Goal: Information Seeking & Learning: Understand process/instructions

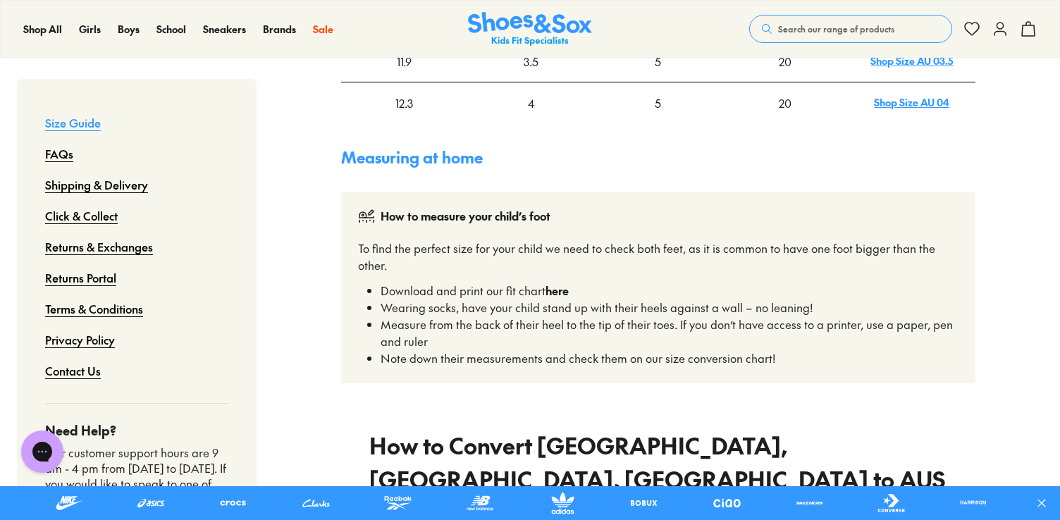
click at [559, 283] on strong "here" at bounding box center [556, 290] width 23 height 15
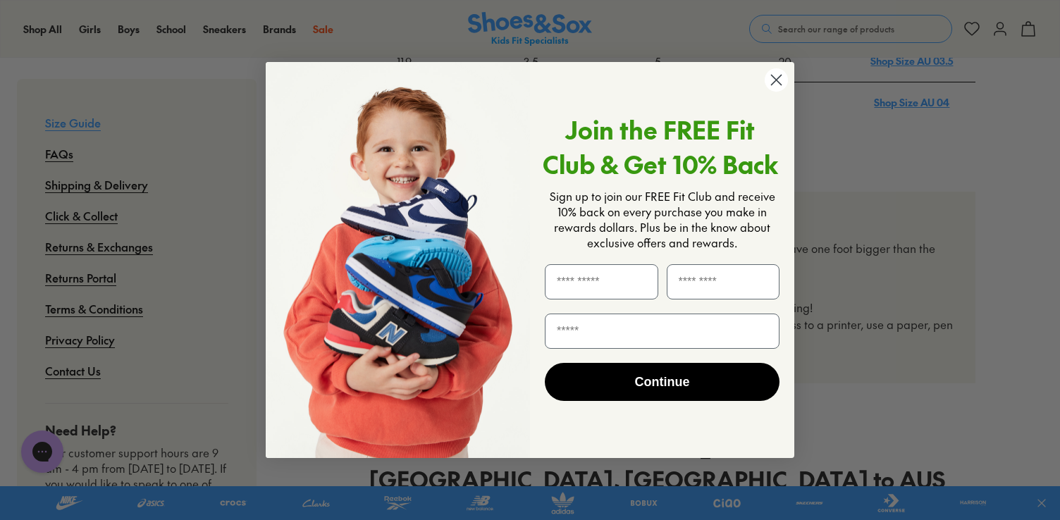
click at [780, 72] on circle "Close dialog" at bounding box center [775, 79] width 23 height 23
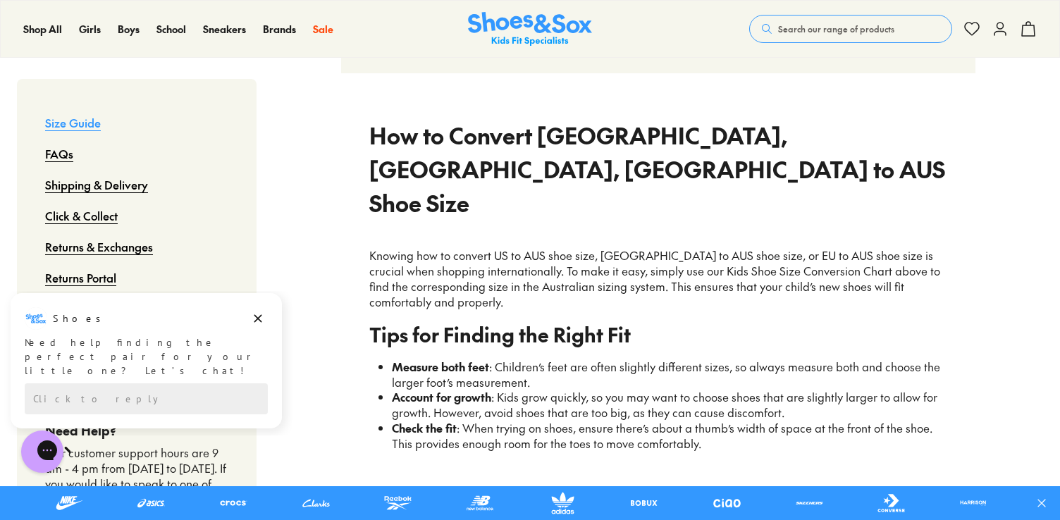
scroll to position [1127, 0]
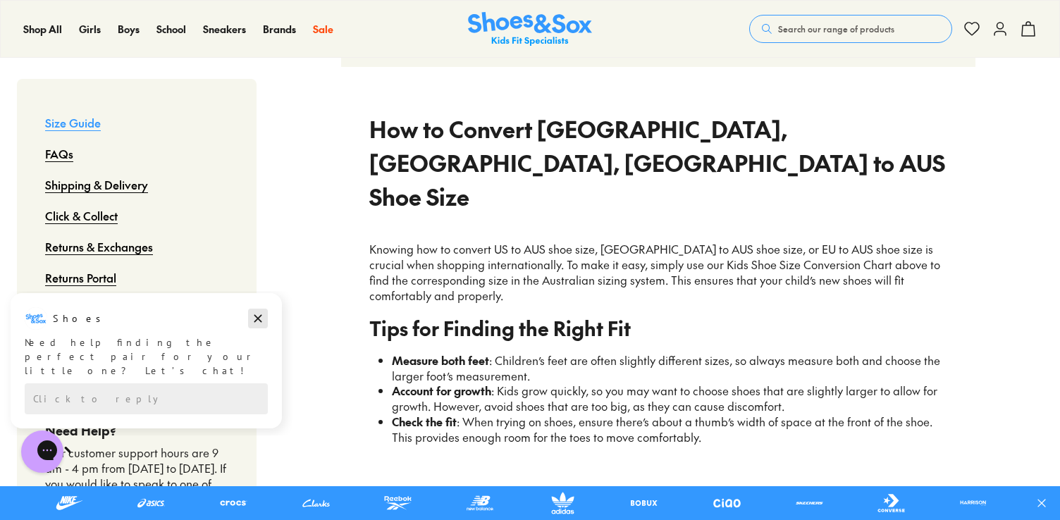
click at [261, 315] on icon "Dismiss campaign" at bounding box center [258, 319] width 8 height 8
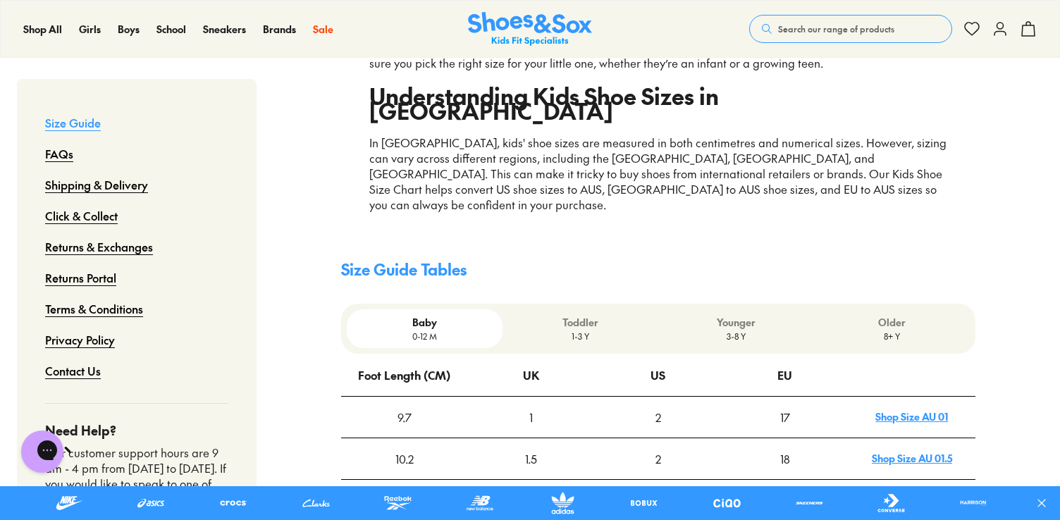
scroll to position [235, 0]
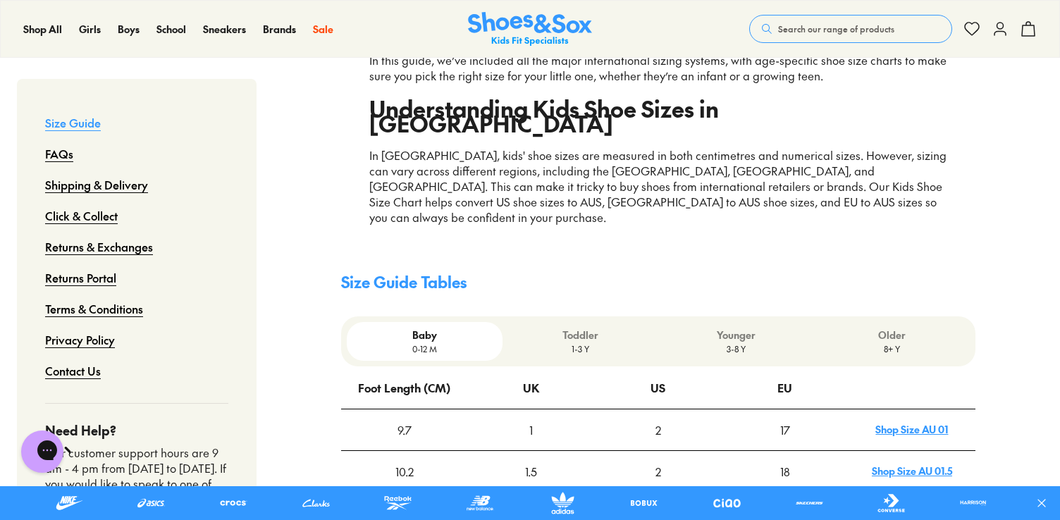
click at [597, 328] on p "Toddler" at bounding box center [580, 335] width 144 height 15
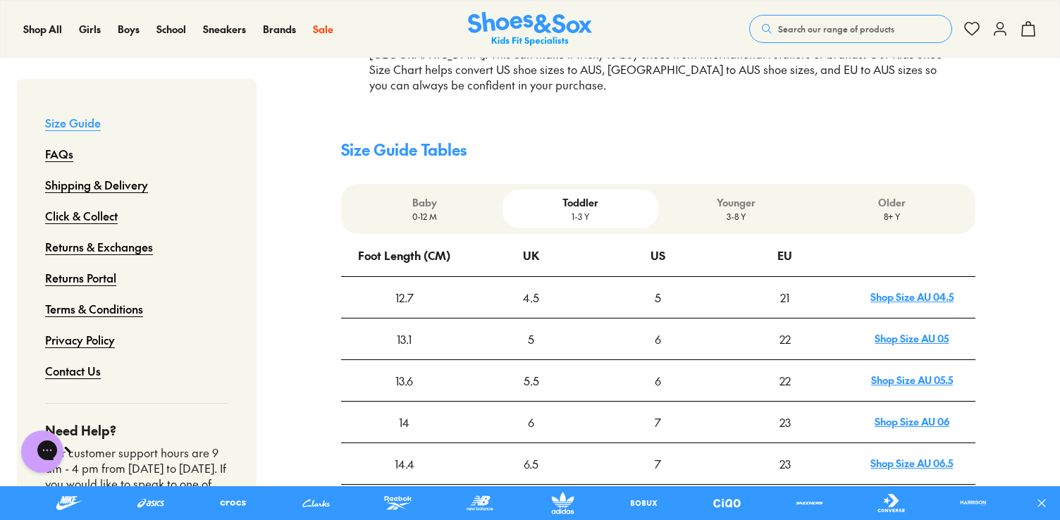
scroll to position [359, 0]
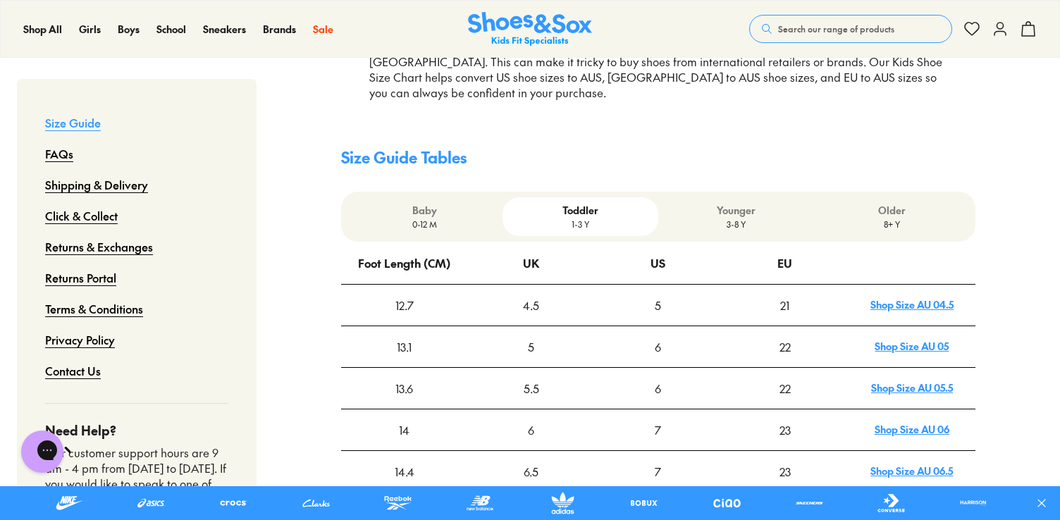
click at [415, 192] on div "Baby [DEMOGRAPHIC_DATA]-12 M Toddler 1-3 Y Younger 3-8 Y Older 8+ Y" at bounding box center [658, 217] width 634 height 50
click at [720, 203] on p "Younger" at bounding box center [736, 210] width 144 height 15
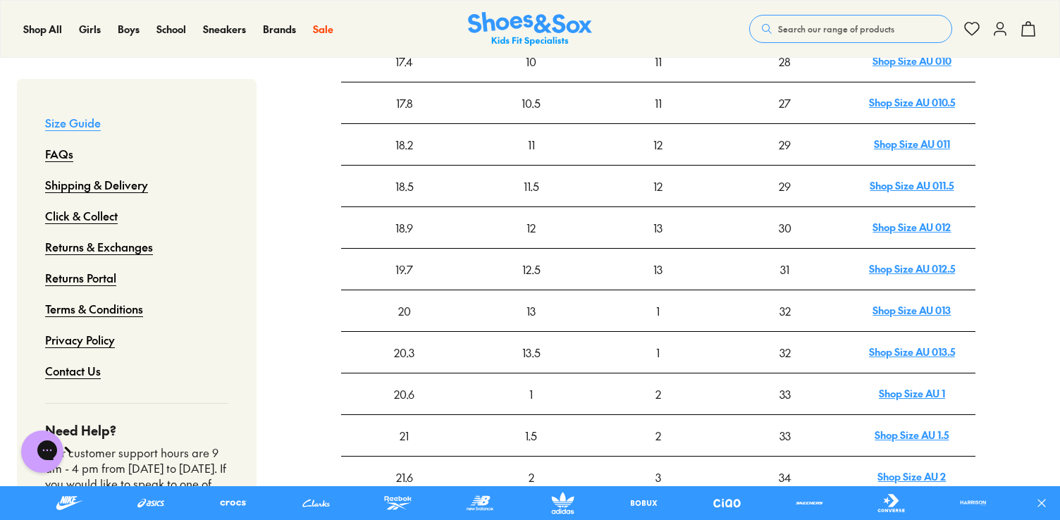
scroll to position [604, 0]
click at [900, 302] on link "Shop Size AU 013" at bounding box center [911, 309] width 78 height 14
